Goal: Obtain resource: Download file/media

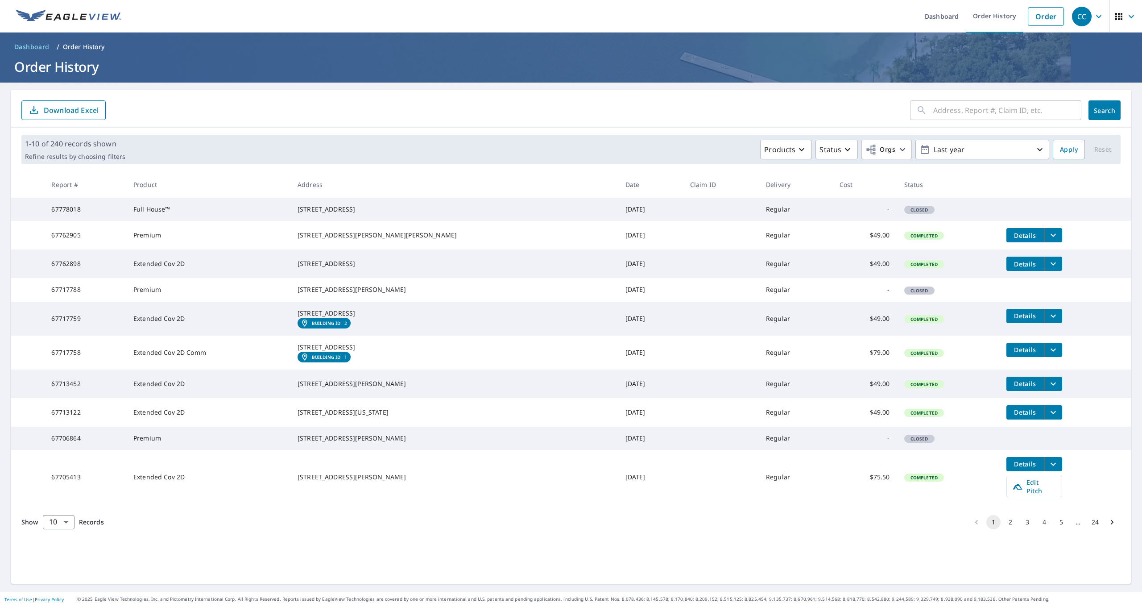
scroll to position [7, 0]
click at [1005, 529] on button "2" at bounding box center [1010, 522] width 14 height 14
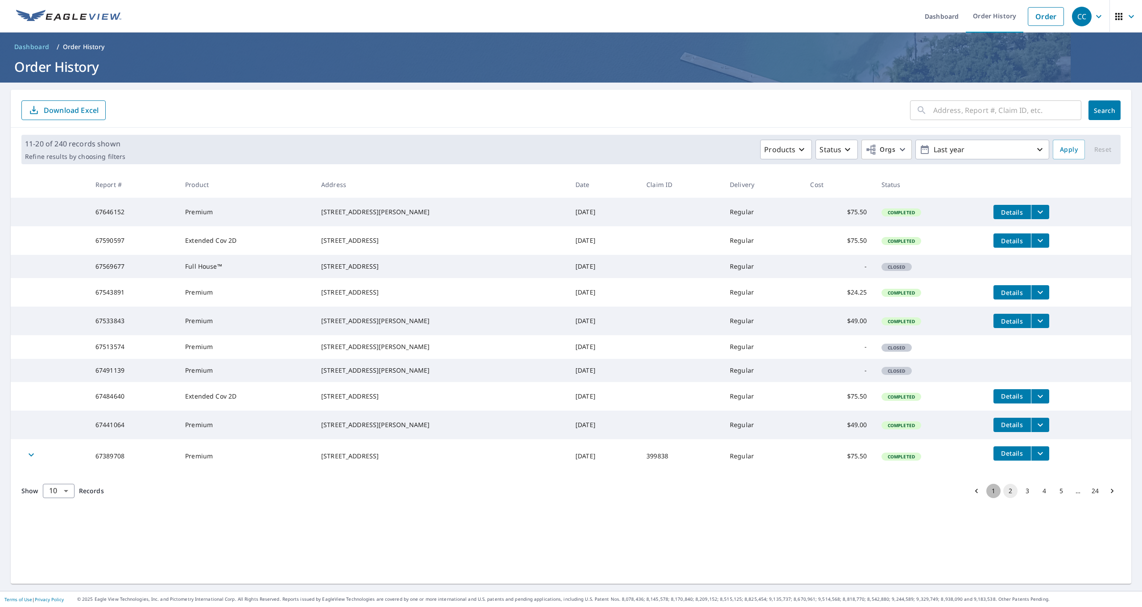
click at [986, 498] on button "1" at bounding box center [993, 491] width 14 height 14
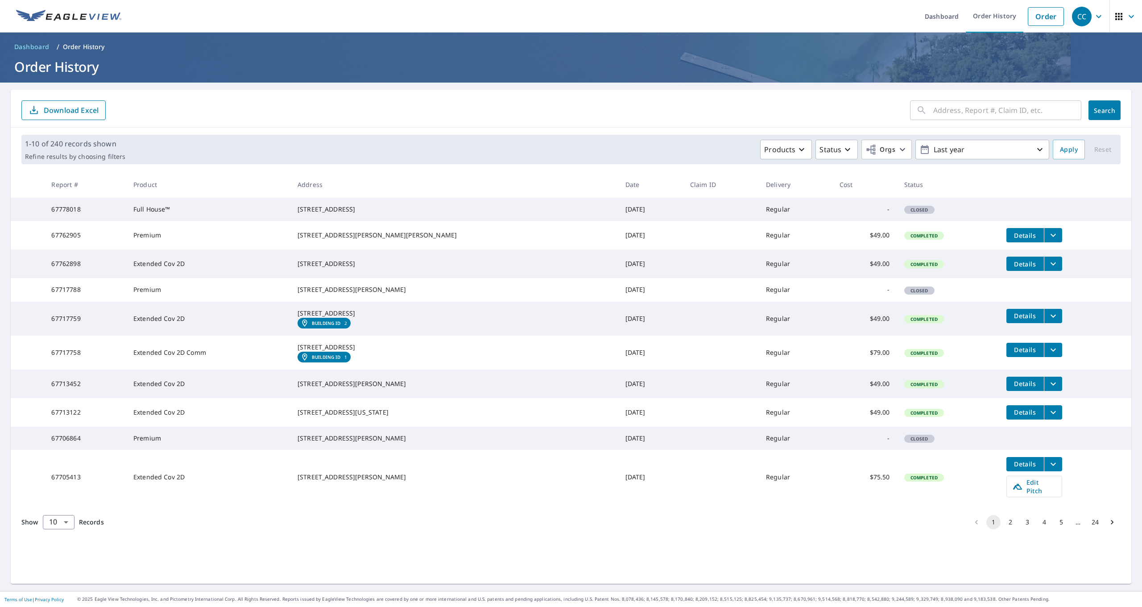
click at [982, 108] on input "text" at bounding box center [1007, 110] width 148 height 25
type input "10270"
click at [1098, 110] on button "Search" at bounding box center [1105, 110] width 32 height 20
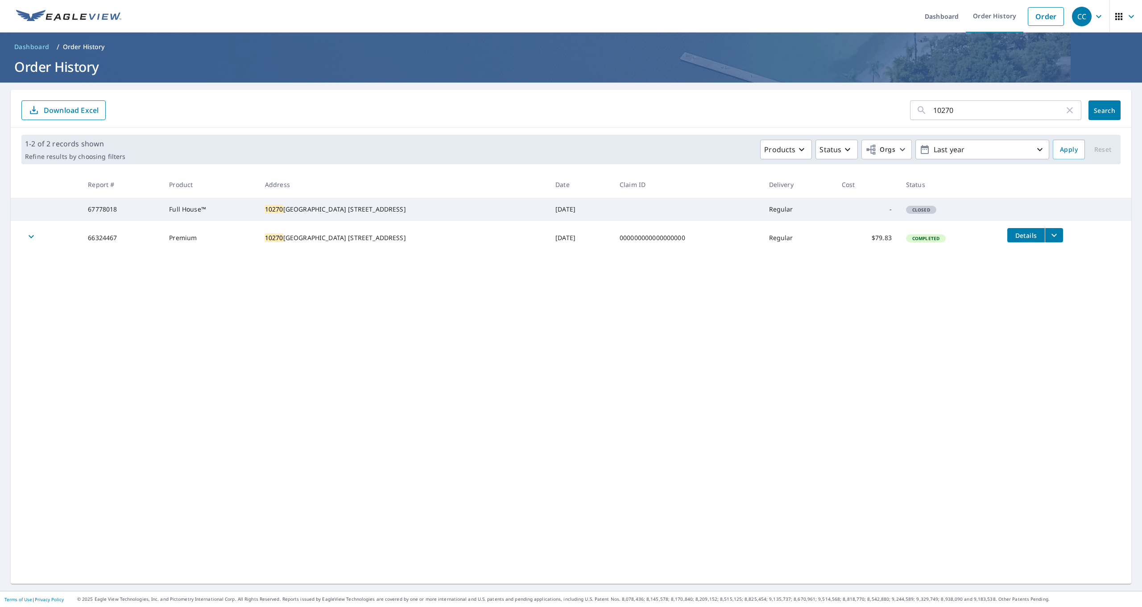
click at [1052, 237] on icon "filesDropdownBtn-66324467" at bounding box center [1054, 235] width 5 height 3
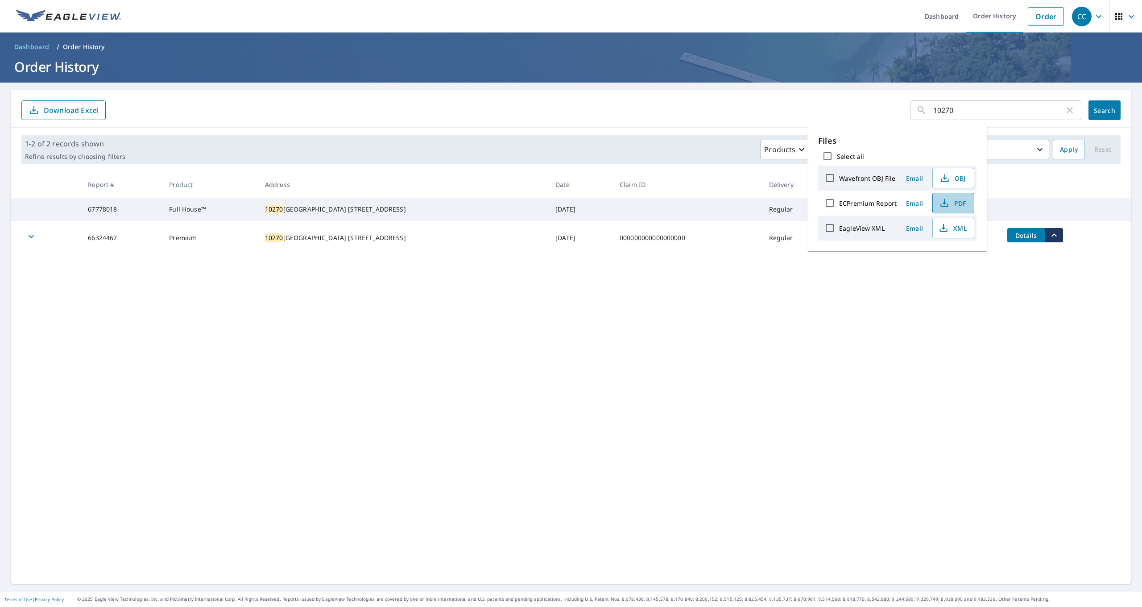
click at [967, 206] on button "PDF" at bounding box center [953, 203] width 42 height 21
click at [933, 203] on button "PDF" at bounding box center [953, 203] width 42 height 21
click at [943, 204] on icon "button" at bounding box center [944, 203] width 14 height 14
click at [1065, 108] on icon "button" at bounding box center [1070, 110] width 11 height 11
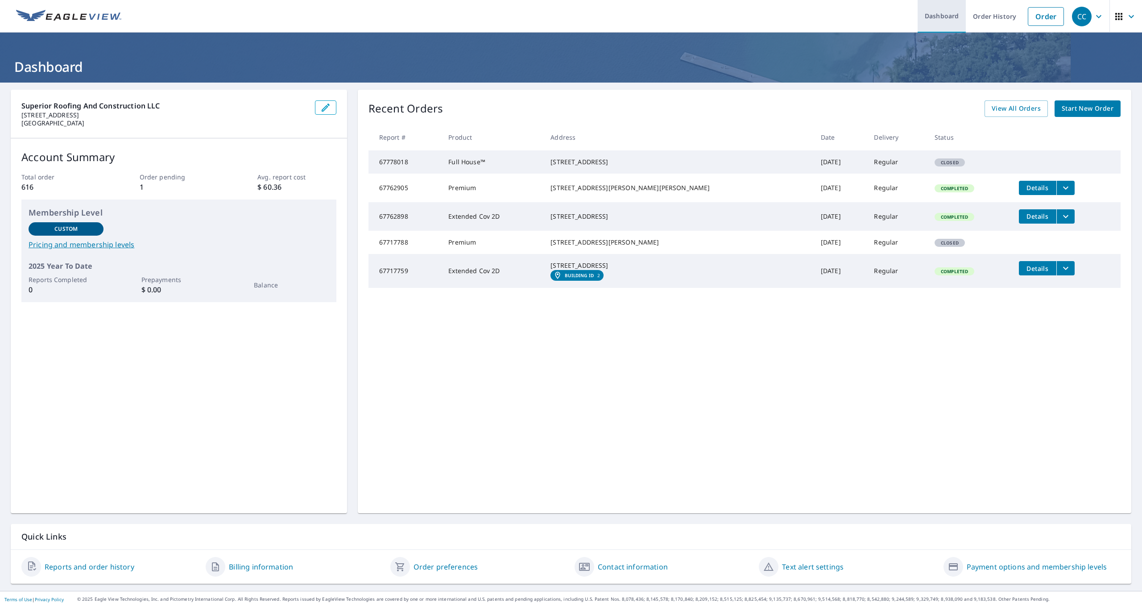
click at [958, 8] on link "Dashboard" at bounding box center [942, 16] width 48 height 33
click at [986, 18] on link "Order History" at bounding box center [995, 16] width 58 height 33
